Goal: Task Accomplishment & Management: Use online tool/utility

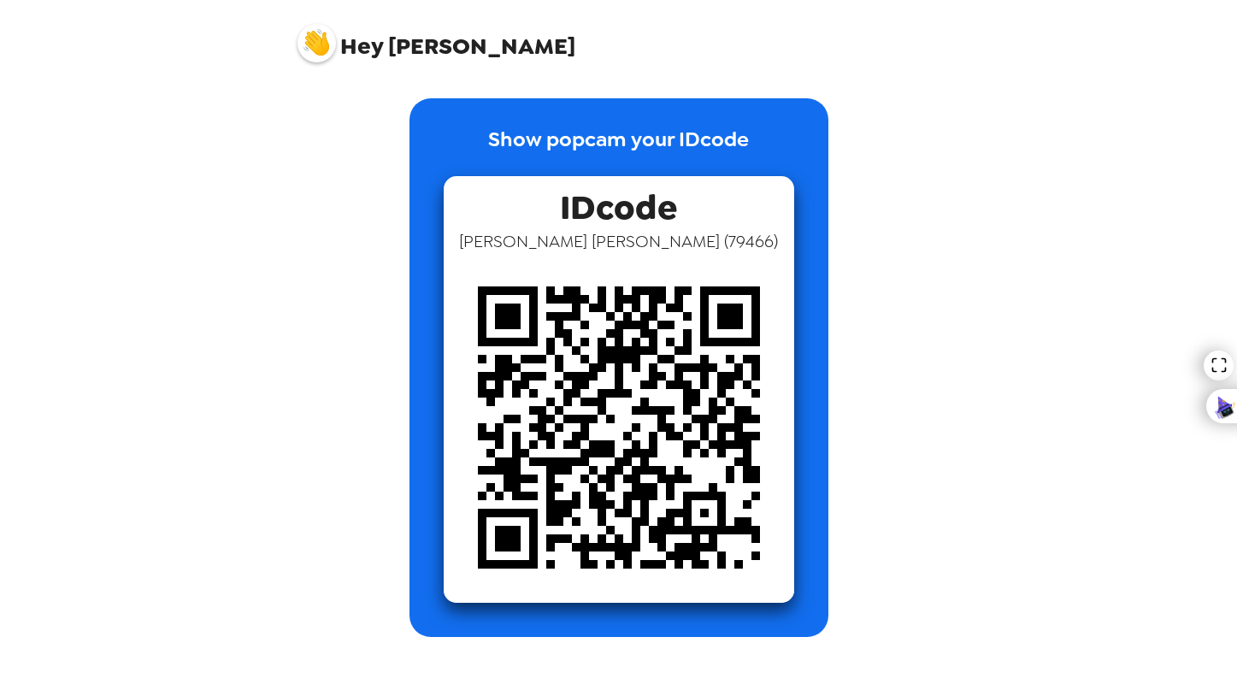
click at [541, 179] on div "IDcode Aarush Atmakuri ( 79466 )" at bounding box center [619, 389] width 350 height 427
click at [625, 208] on span "IDcode" at bounding box center [618, 203] width 117 height 54
click at [645, 330] on img at bounding box center [619, 427] width 350 height 350
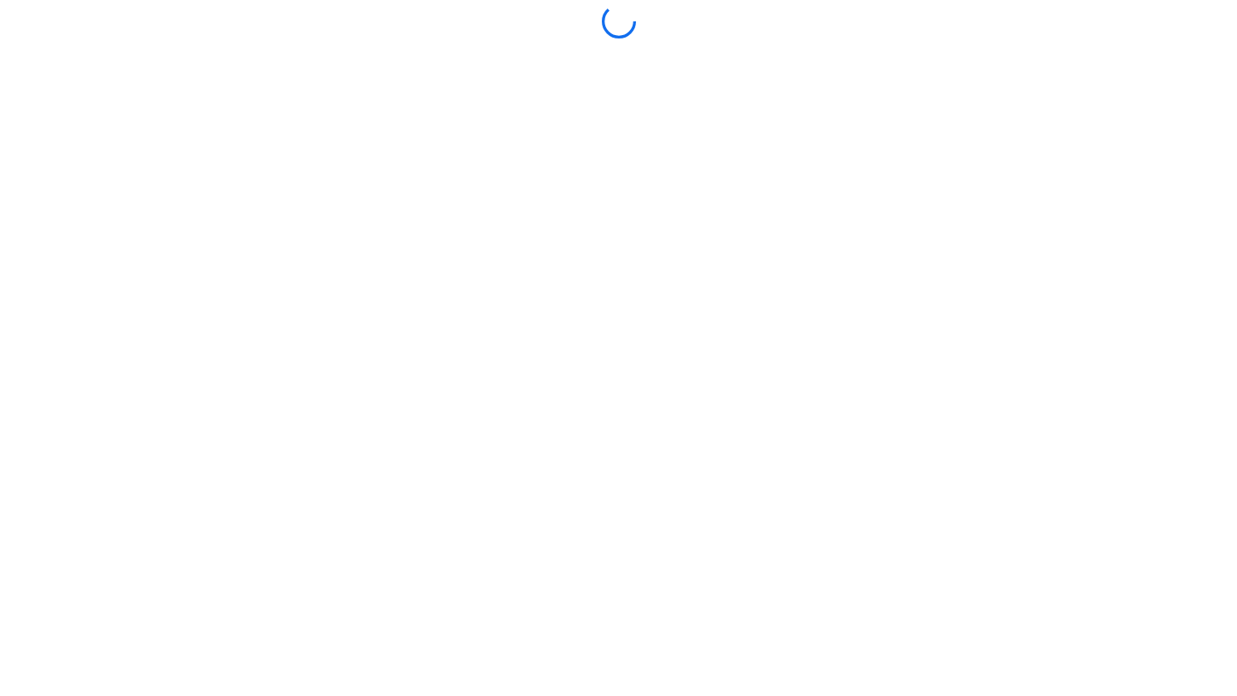
click at [656, 500] on div at bounding box center [618, 347] width 1228 height 687
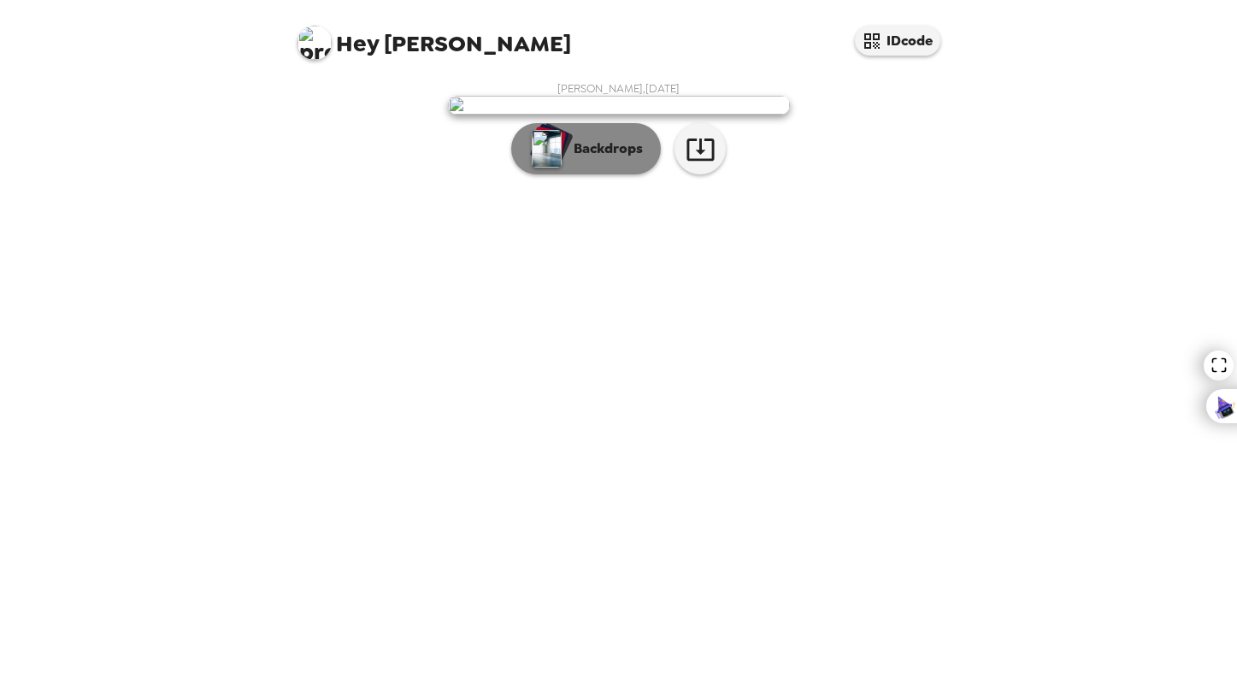
click at [619, 159] on p "Backdrops" at bounding box center [604, 148] width 78 height 21
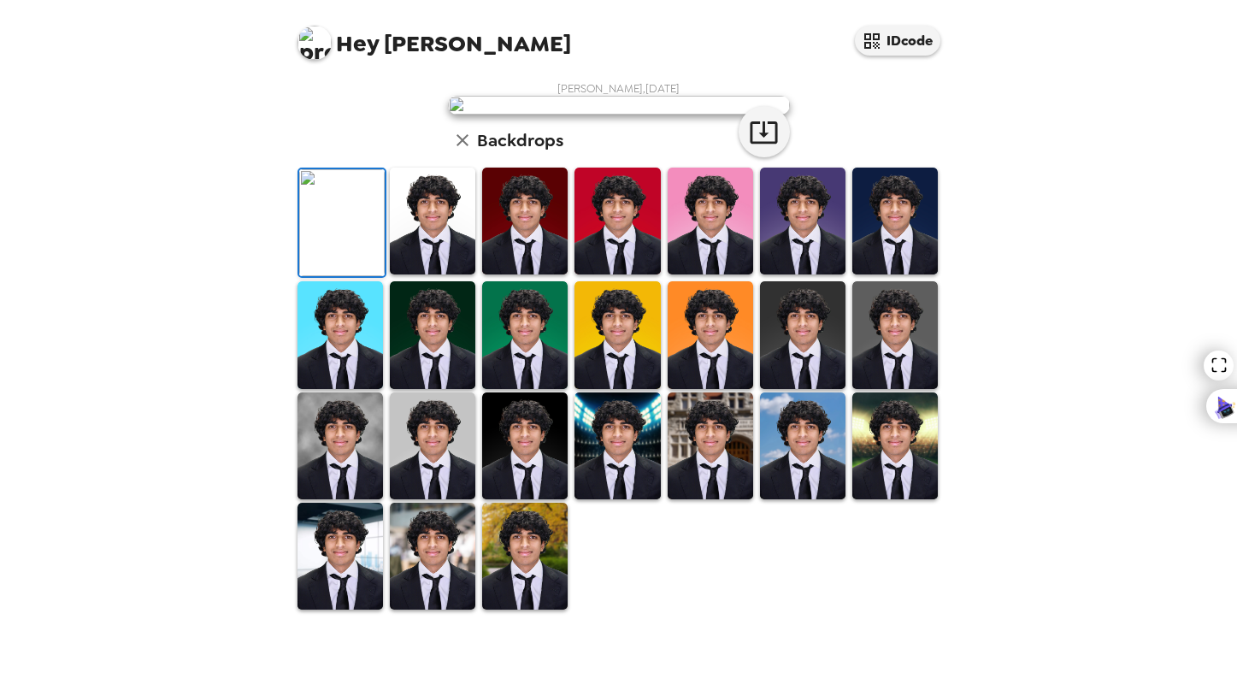
scroll to position [350, 0]
click at [536, 609] on img at bounding box center [524, 556] width 85 height 107
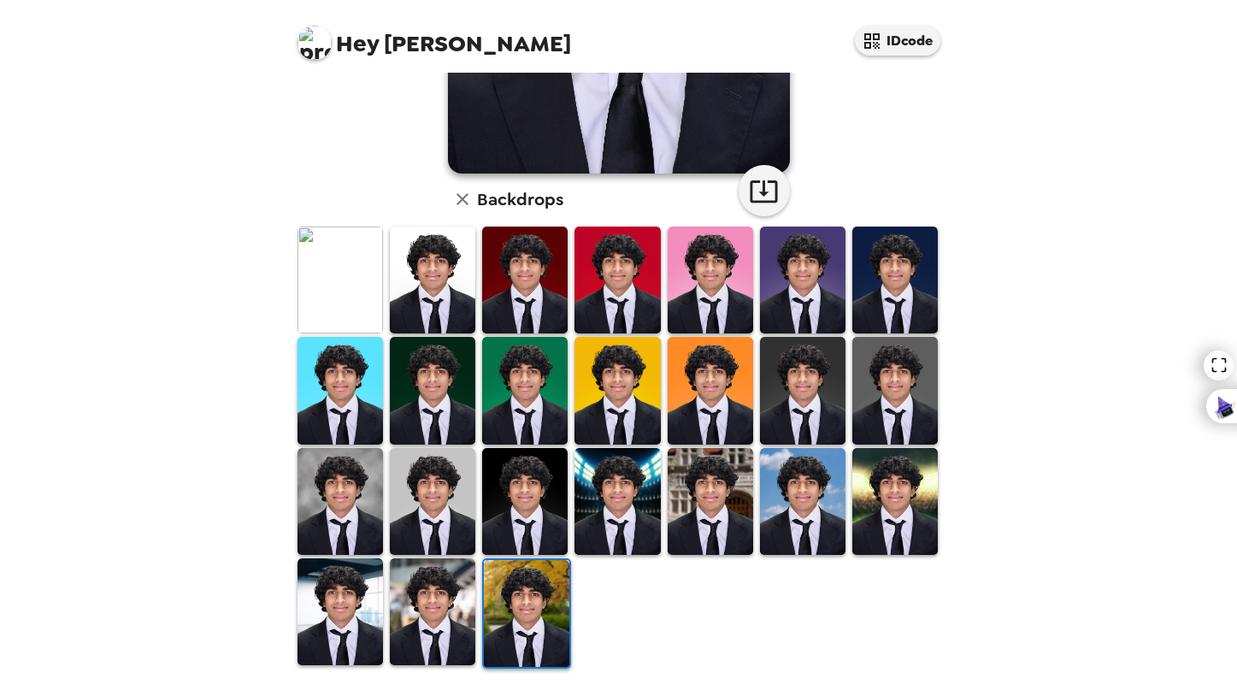
click at [879, 410] on img at bounding box center [894, 390] width 85 height 107
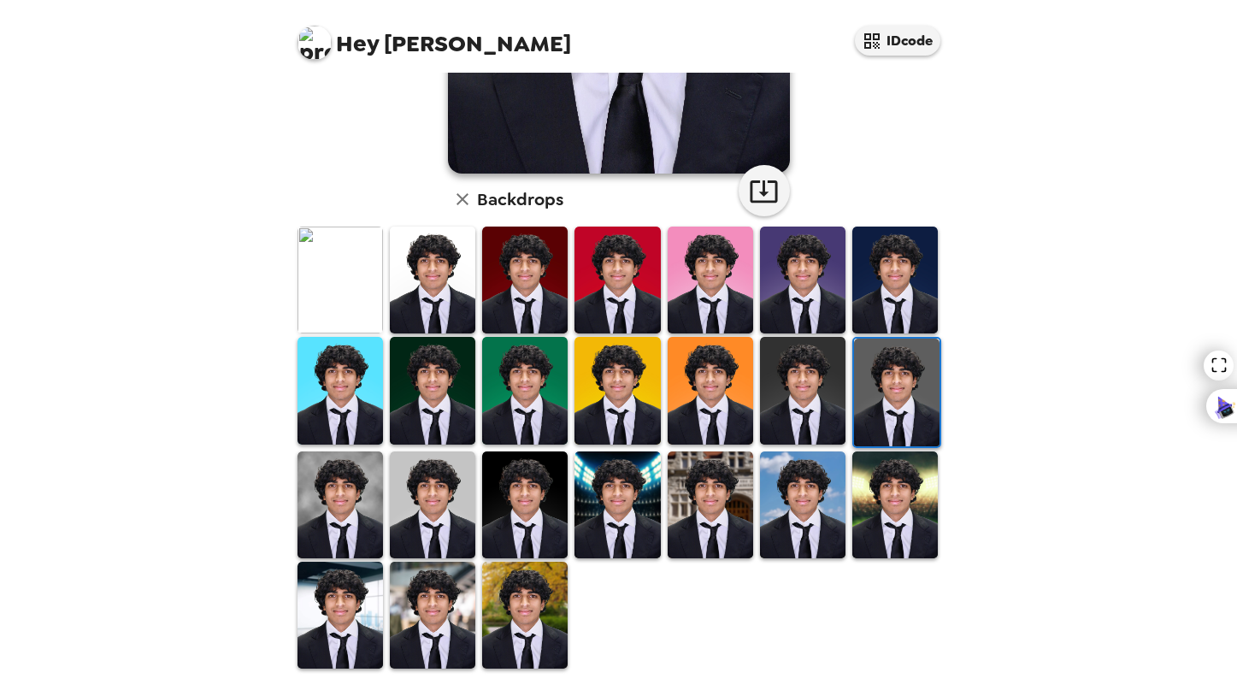
click at [834, 420] on img at bounding box center [802, 390] width 85 height 107
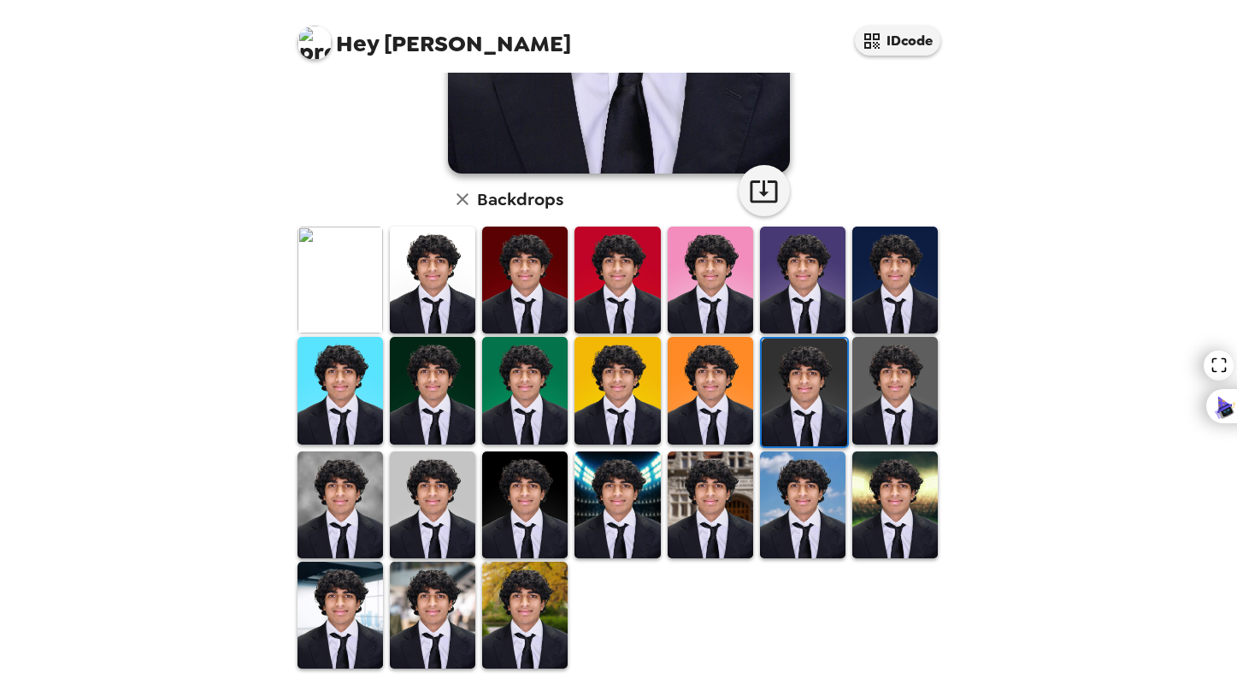
click at [374, 630] on img at bounding box center [339, 615] width 85 height 107
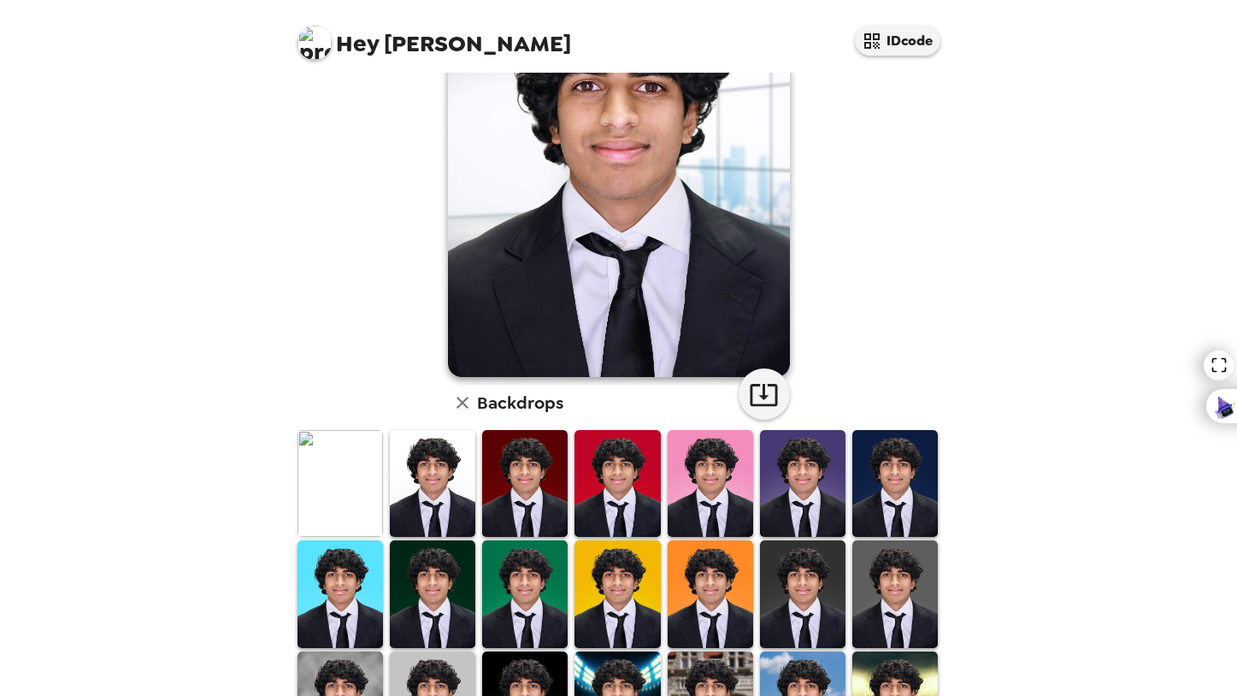
scroll to position [0, 0]
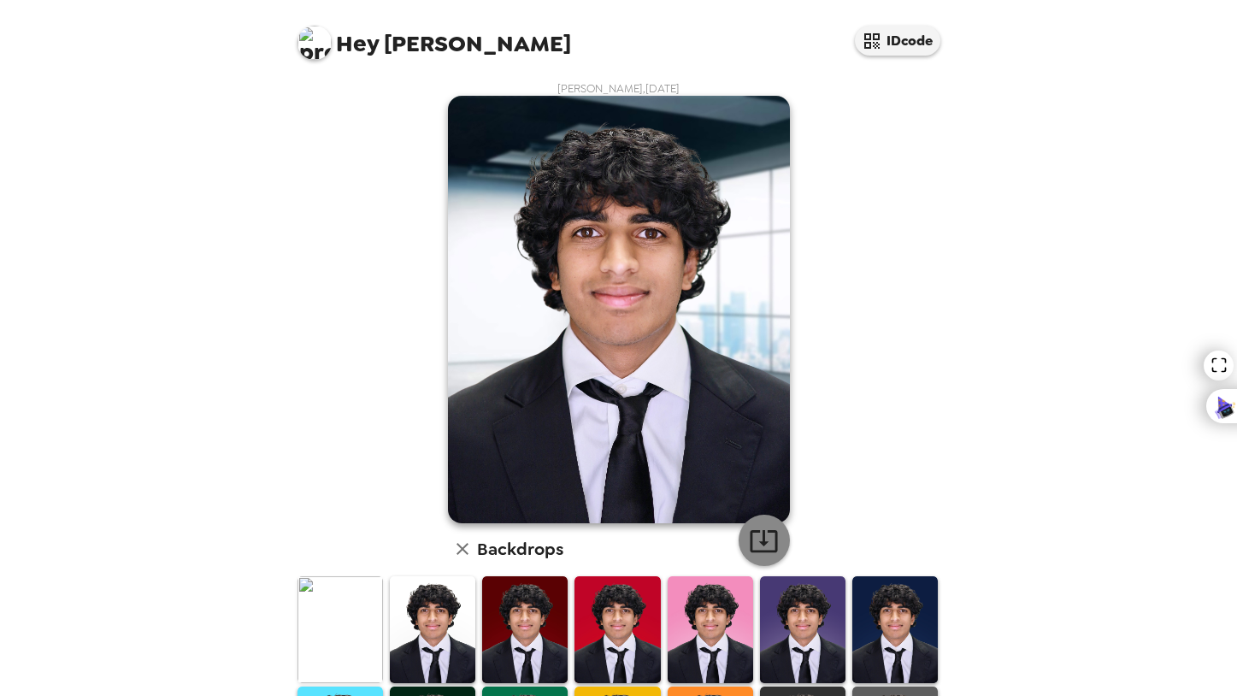
click at [766, 530] on icon "button" at bounding box center [764, 541] width 30 height 30
click at [464, 551] on icon "button" at bounding box center [462, 549] width 12 height 12
